Goal: Task Accomplishment & Management: Complete application form

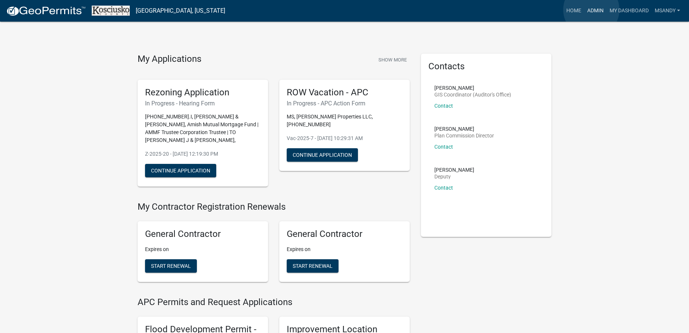
click at [591, 10] on link "Admin" at bounding box center [595, 11] width 22 height 14
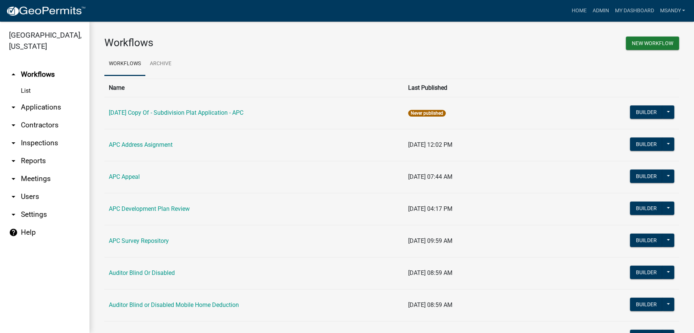
click at [37, 107] on link "arrow_drop_down Applications" at bounding box center [44, 107] width 89 height 18
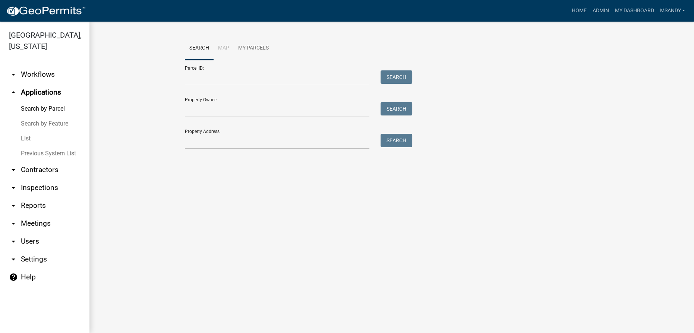
click at [23, 137] on link "List" at bounding box center [44, 138] width 89 height 15
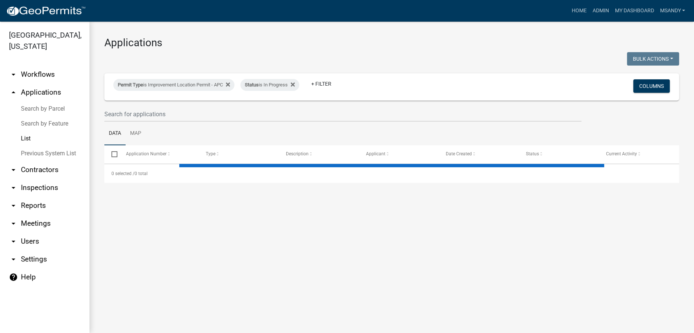
select select "3: 100"
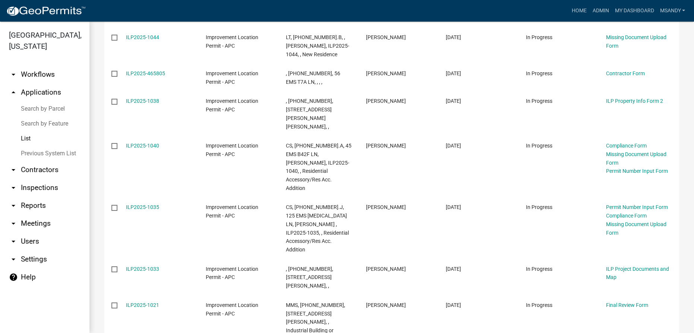
scroll to position [508, 0]
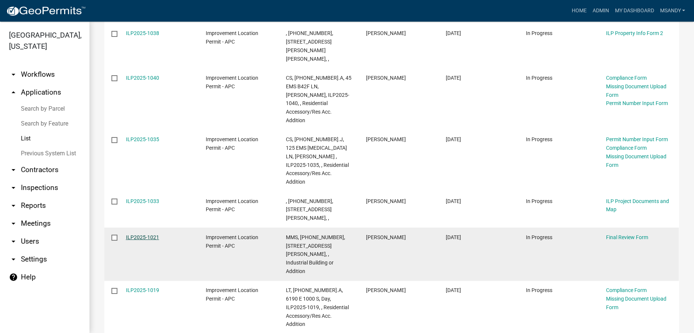
click at [131, 234] on link "ILP2025-1021" at bounding box center [142, 237] width 33 height 6
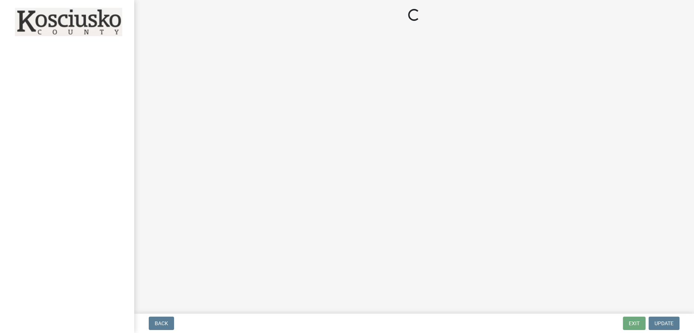
select select "4d3913d6-5a87-4fbb-afdb-cf4209782895"
select select "71256567-8c52-414d-b434-ae6b266e1a0e"
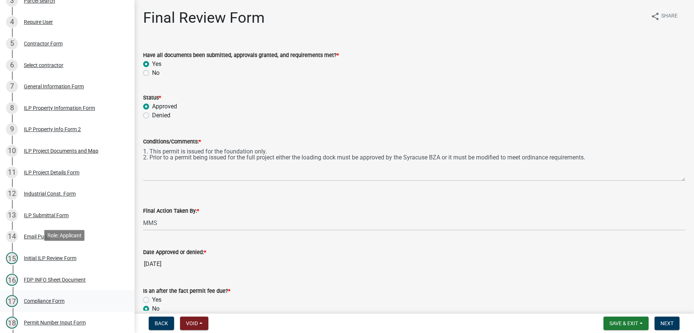
scroll to position [237, 0]
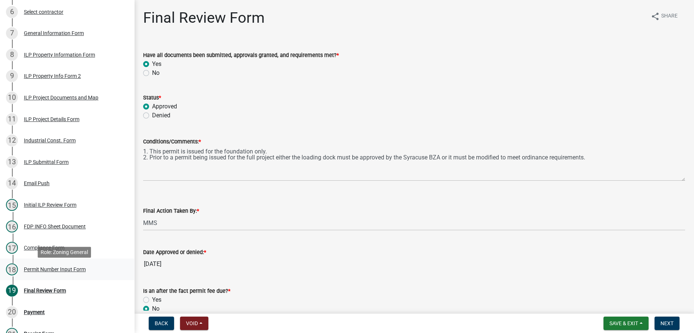
click at [60, 271] on div "Permit Number Input Form" at bounding box center [55, 269] width 62 height 5
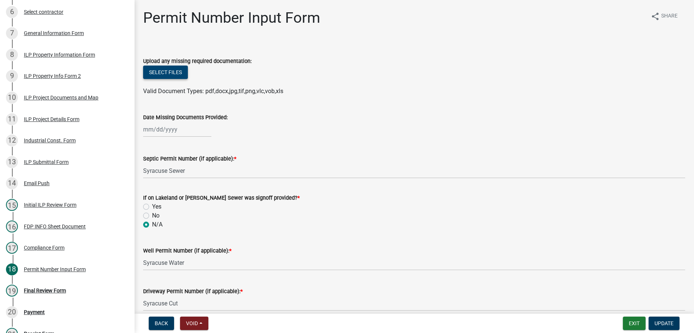
click at [177, 72] on button "Select files" at bounding box center [165, 72] width 45 height 13
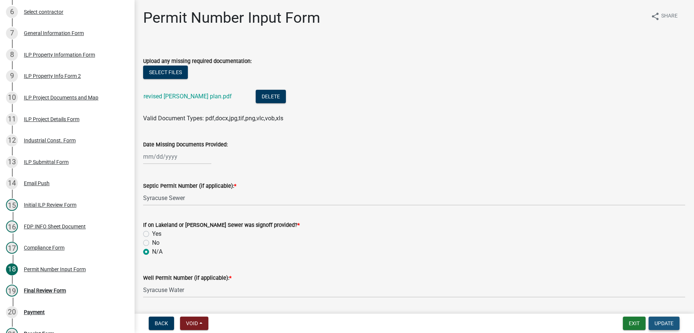
click at [672, 322] on span "Update" at bounding box center [663, 323] width 19 height 6
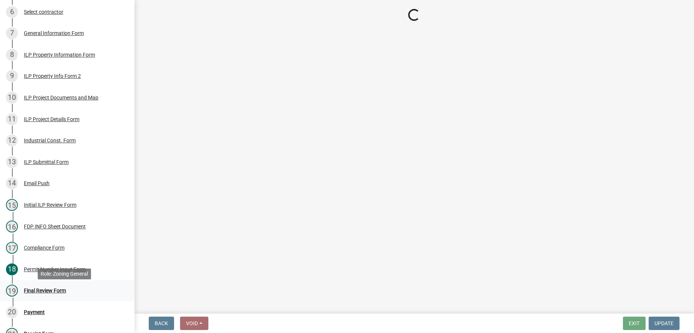
select select "4d3913d6-5a87-4fbb-afdb-cf4209782895"
select select "71256567-8c52-414d-b434-ae6b266e1a0e"
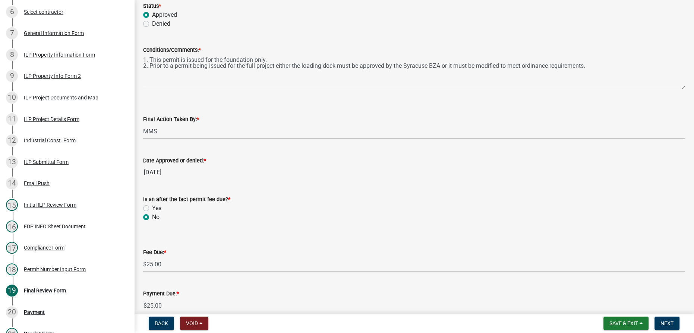
scroll to position [67, 0]
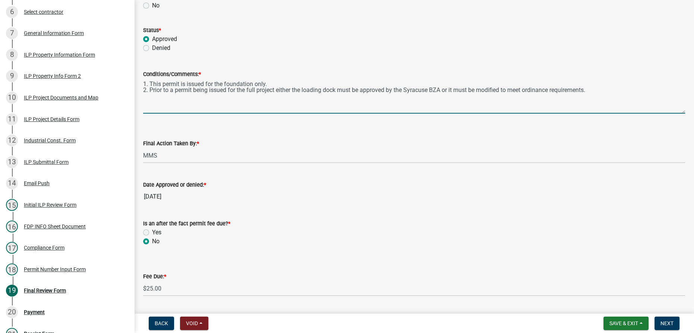
drag, startPoint x: 225, startPoint y: 83, endPoint x: 270, endPoint y: 81, distance: 44.4
click at [270, 81] on textarea "1. This permit is issued for the foundation only. 2. Prior to a permit being is…" at bounding box center [414, 96] width 542 height 35
drag, startPoint x: 224, startPoint y: 84, endPoint x: 265, endPoint y: 82, distance: 40.3
click at [265, 82] on textarea "1. This permit is issued for the foundation only. 2. Prior to a permit being is…" at bounding box center [414, 96] width 542 height 35
drag, startPoint x: 263, startPoint y: 82, endPoint x: 228, endPoint y: 101, distance: 39.8
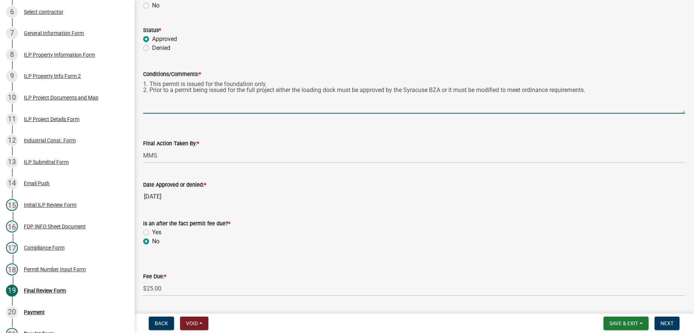
click at [228, 101] on textarea "1. This permit is issued for the foundation only. 2. Prior to a permit being is…" at bounding box center [414, 96] width 542 height 35
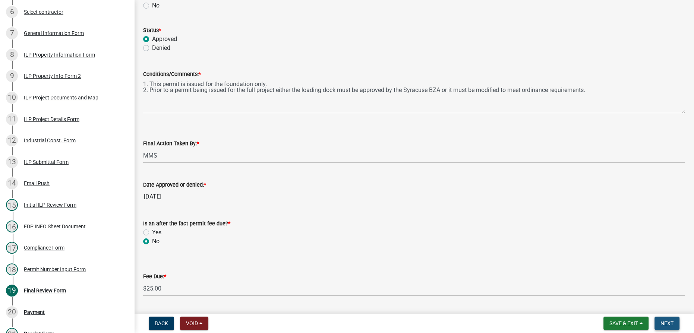
click at [667, 325] on span "Next" at bounding box center [666, 323] width 13 height 6
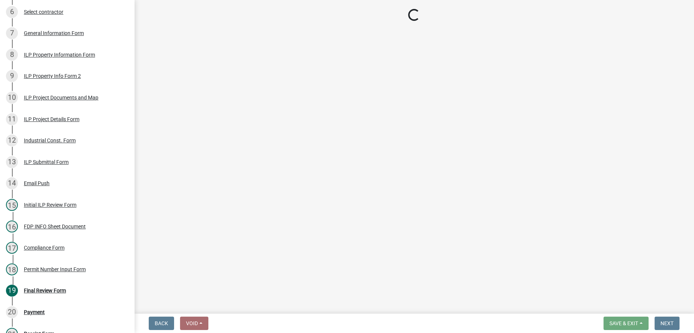
select select "3: 3"
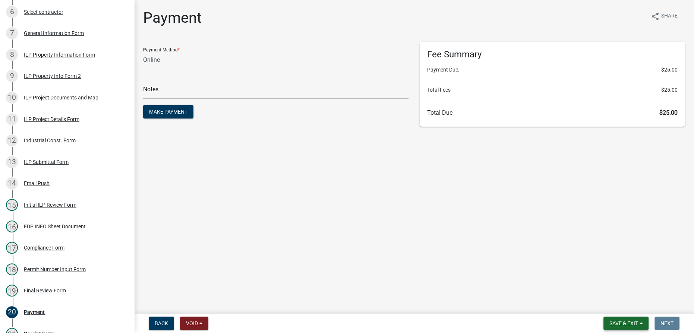
click at [611, 324] on span "Save & Exit" at bounding box center [623, 323] width 29 height 6
click at [603, 306] on button "Save & Exit" at bounding box center [619, 304] width 60 height 18
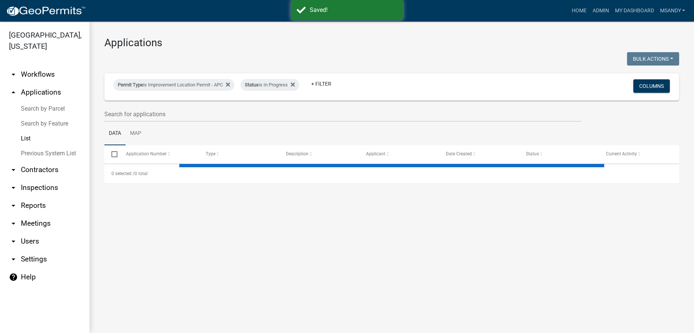
select select "3: 100"
